Goal: Check status

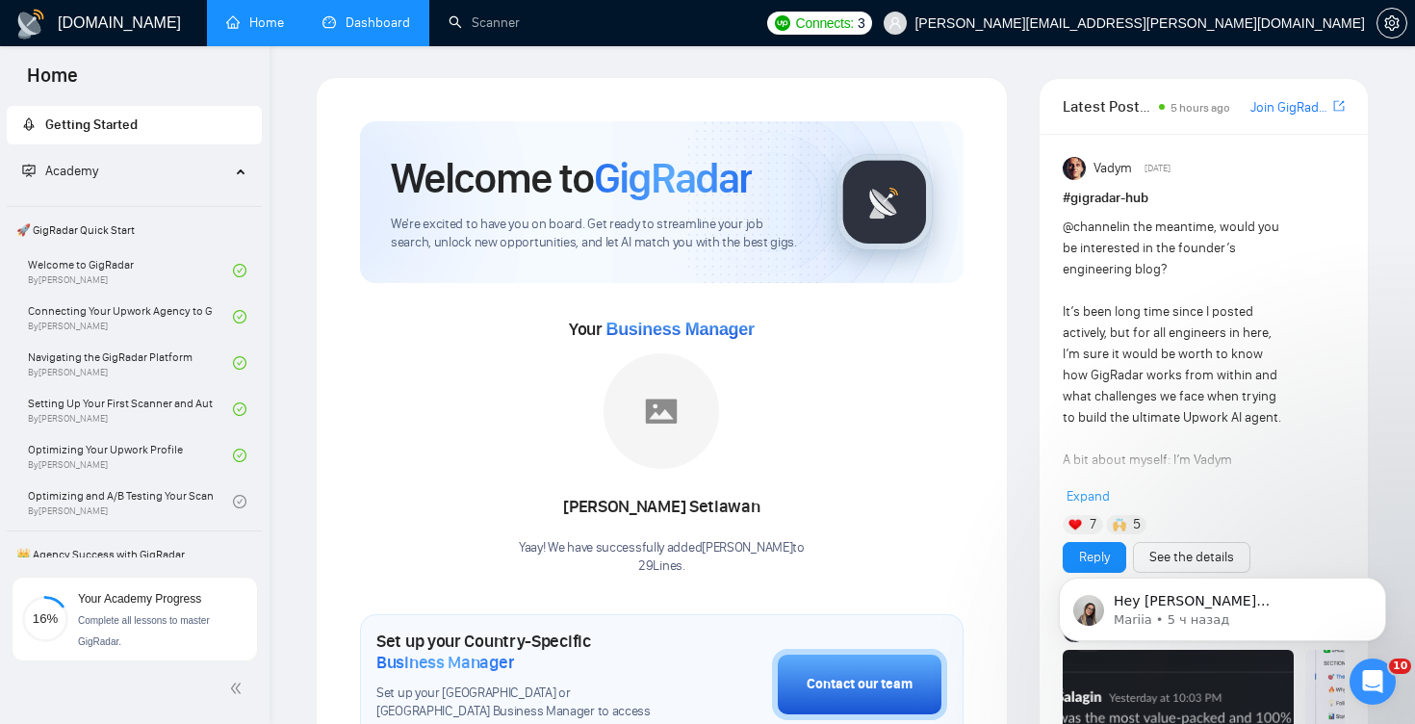
click at [408, 17] on link "Dashboard" at bounding box center [366, 22] width 88 height 16
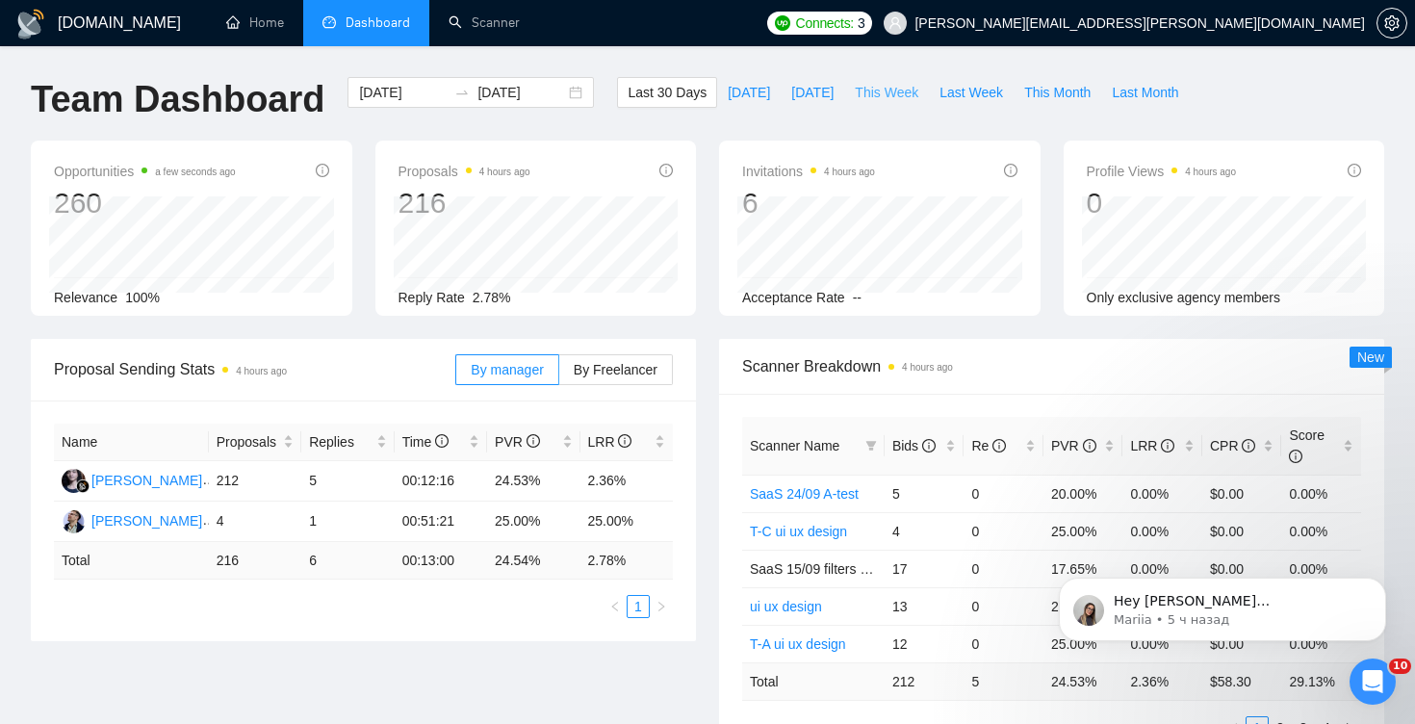
click at [907, 85] on span "This Week" at bounding box center [887, 92] width 64 height 21
type input "[DATE]"
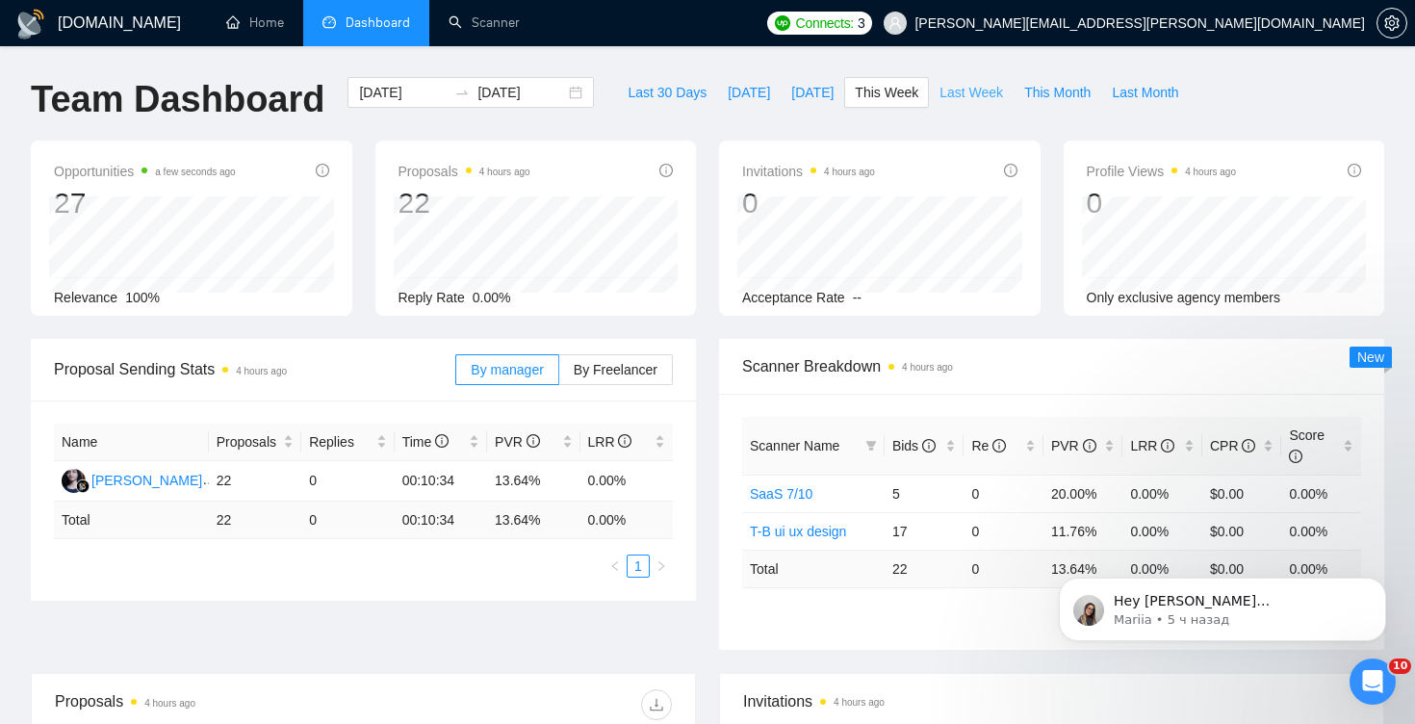
click at [974, 97] on span "Last Week" at bounding box center [971, 92] width 64 height 21
type input "[DATE]"
